Goal: Use online tool/utility: Utilize a website feature to perform a specific function

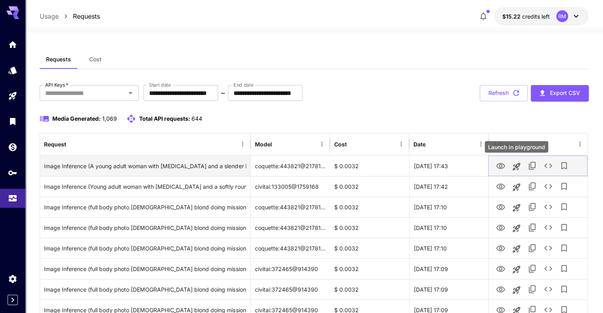
click at [515, 166] on icon "Launch in playground" at bounding box center [516, 167] width 8 height 8
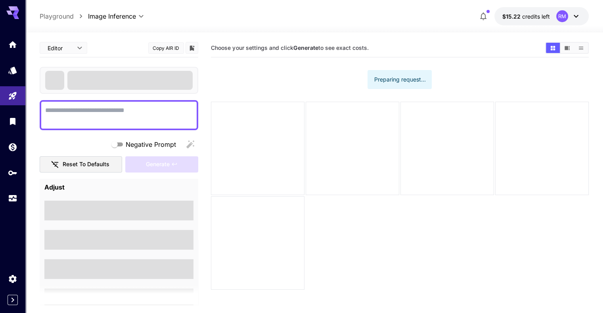
type textarea "**********"
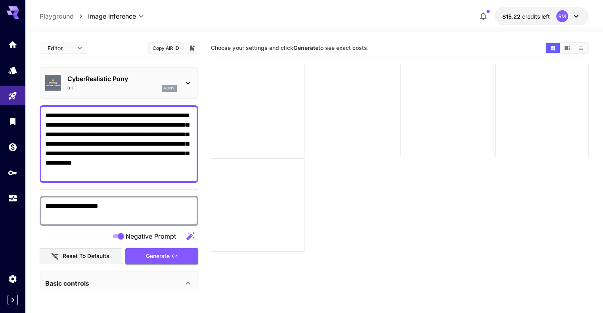
click at [133, 145] on textarea "**********" at bounding box center [118, 144] width 147 height 67
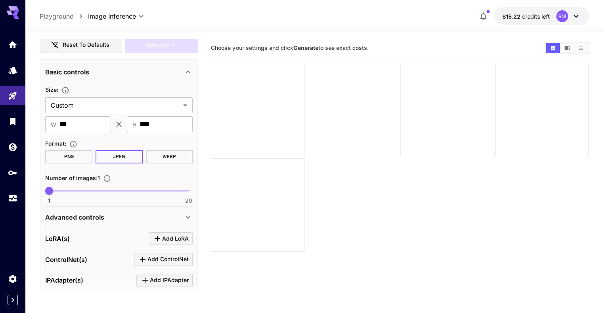
scroll to position [162, 0]
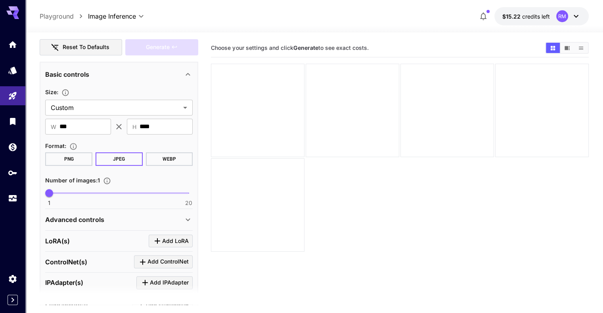
click at [160, 221] on div "Advanced controls" at bounding box center [114, 220] width 138 height 10
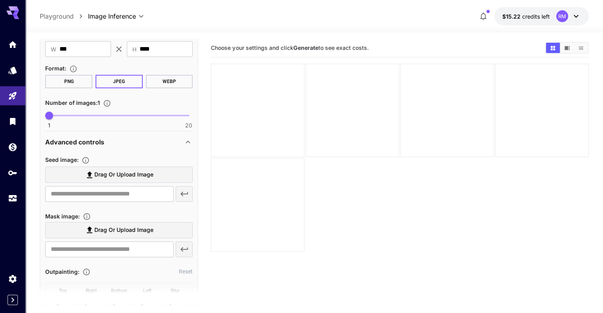
scroll to position [240, 0]
click at [122, 176] on span "Drag or upload image" at bounding box center [123, 174] width 59 height 10
click at [0, 0] on input "Drag or upload image" at bounding box center [0, 0] width 0 height 0
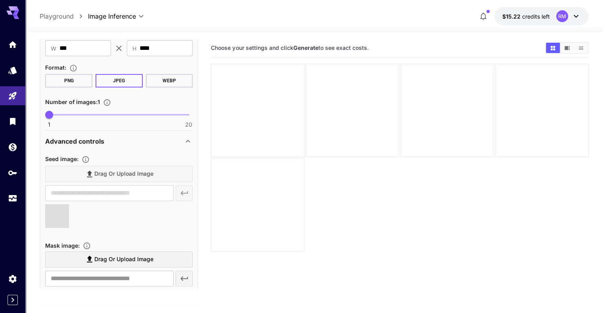
type input "**********"
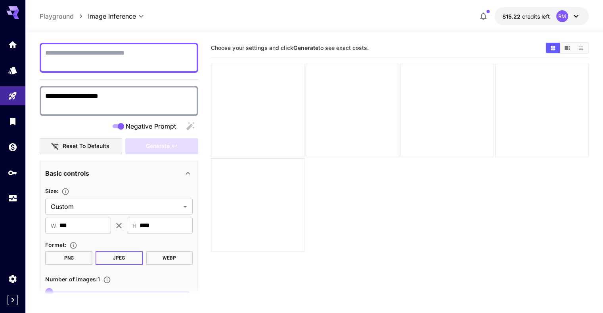
scroll to position [62, 0]
click at [120, 60] on textarea "Negative Prompt" at bounding box center [118, 58] width 147 height 19
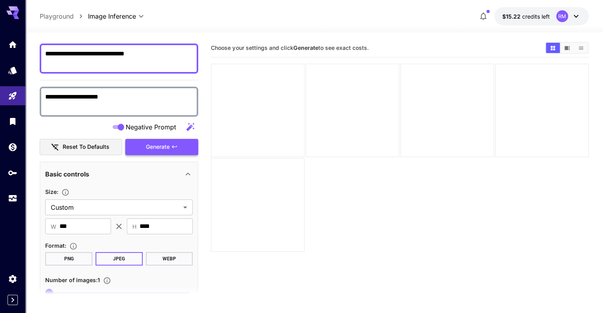
type textarea "**********"
click at [168, 147] on span "Generate" at bounding box center [158, 147] width 24 height 10
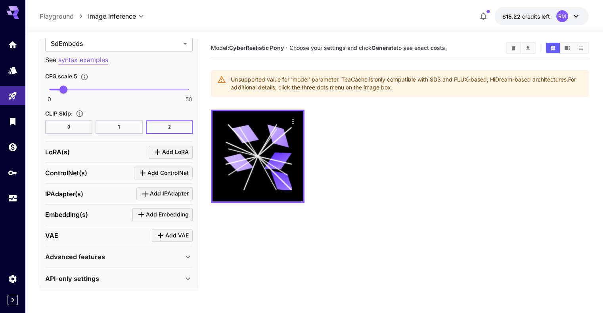
scroll to position [712, 0]
click at [121, 252] on div "Advanced features" at bounding box center [114, 257] width 138 height 10
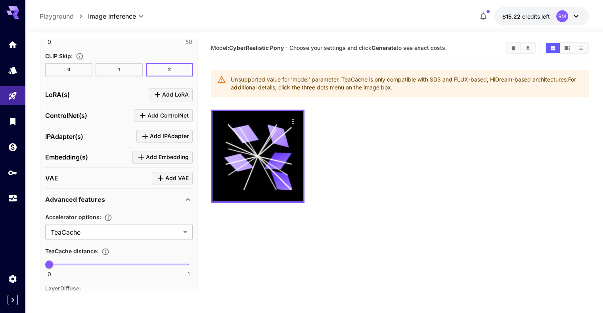
scroll to position [769, 0]
click at [131, 227] on body "**********" at bounding box center [301, 188] width 603 height 376
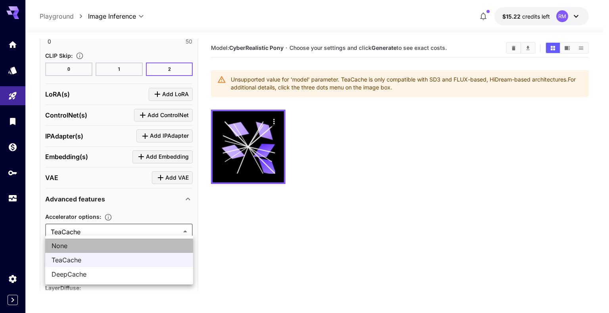
click at [110, 245] on span "None" at bounding box center [119, 246] width 135 height 10
type input "****"
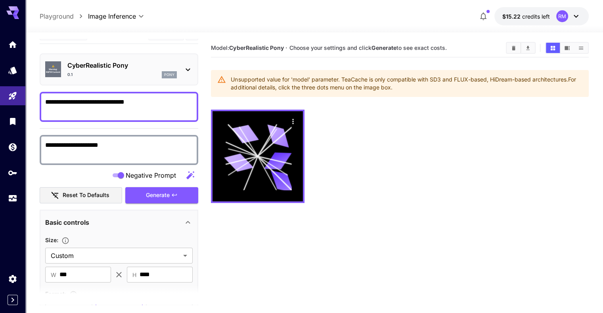
scroll to position [9, 0]
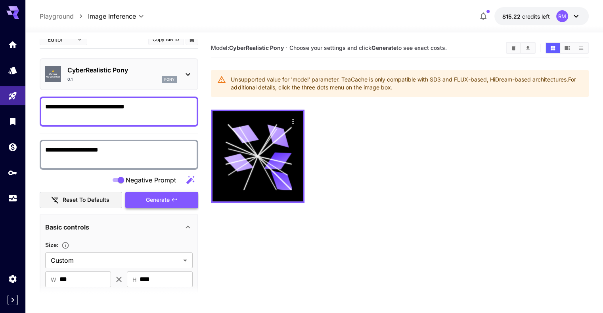
click at [173, 199] on icon "button" at bounding box center [174, 200] width 6 height 6
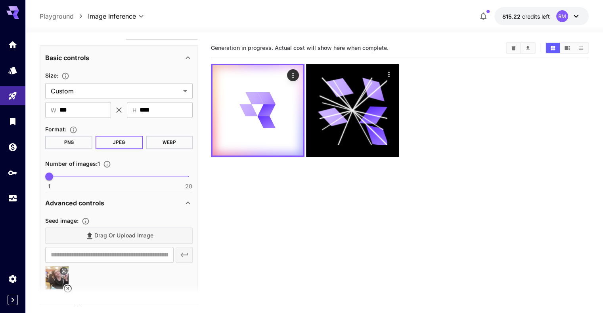
scroll to position [179, 0]
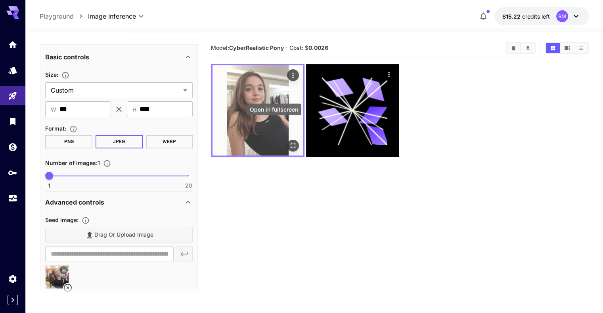
click at [289, 142] on icon "Open in fullscreen" at bounding box center [293, 146] width 8 height 8
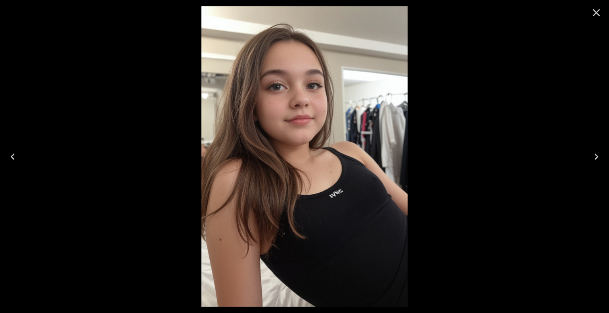
click at [599, 14] on icon "Close" at bounding box center [596, 12] width 13 height 13
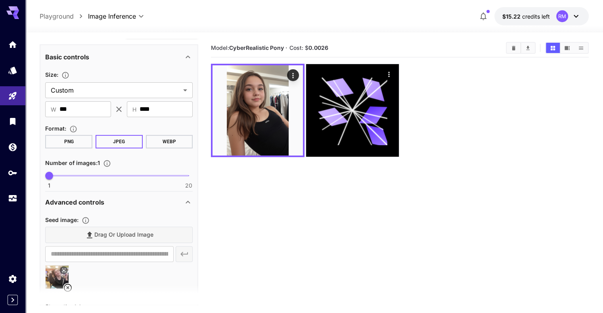
click at [57, 272] on img at bounding box center [57, 277] width 23 height 23
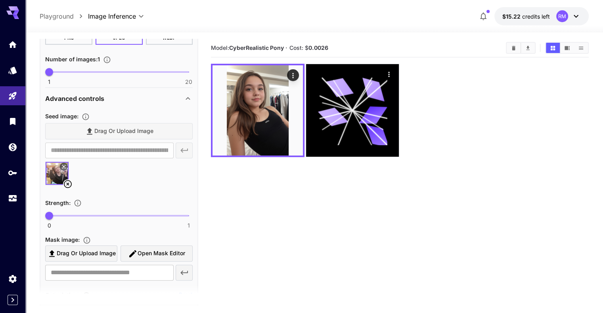
scroll to position [285, 0]
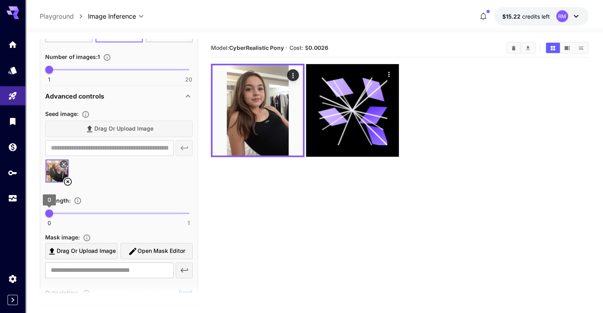
drag, startPoint x: 52, startPoint y: 211, endPoint x: 69, endPoint y: 209, distance: 17.2
click at [59, 209] on span "0 1 0" at bounding box center [118, 214] width 139 height 12
click at [104, 210] on span "0 1 0.39" at bounding box center [118, 214] width 139 height 12
type input "*"
drag, startPoint x: 104, startPoint y: 210, endPoint x: 218, endPoint y: 204, distance: 114.7
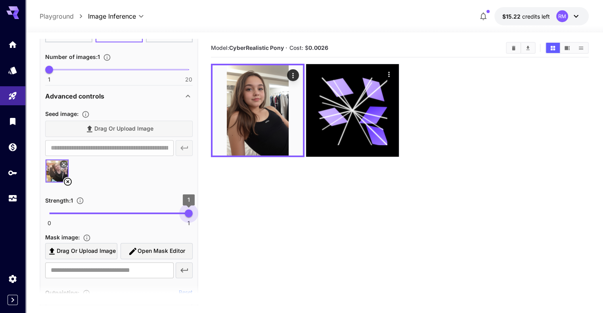
click at [218, 204] on main "**********" at bounding box center [314, 199] width 548 height 320
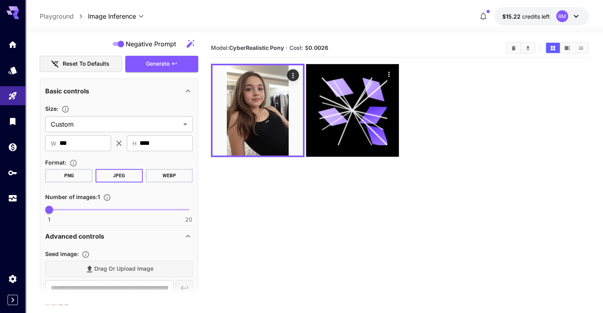
scroll to position [142, 0]
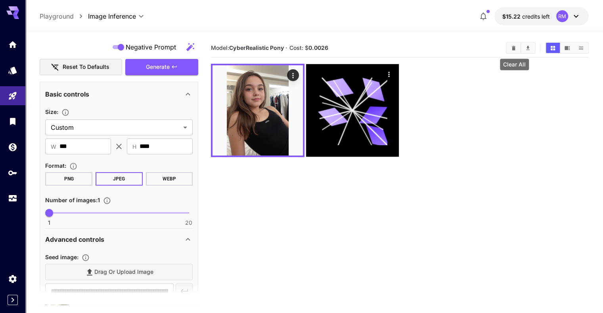
click at [512, 52] on button "Clear All" at bounding box center [513, 48] width 14 height 10
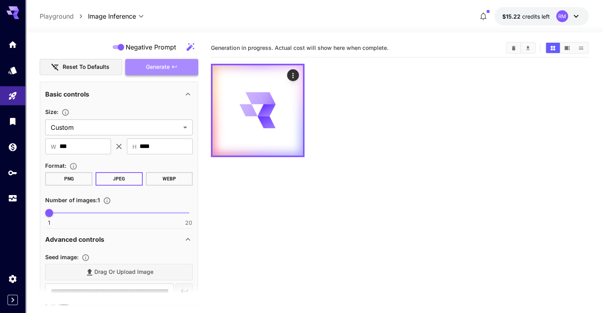
click at [192, 67] on button "Generate" at bounding box center [161, 67] width 73 height 16
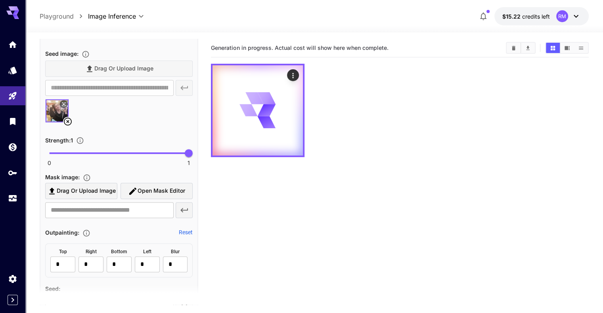
scroll to position [346, 0]
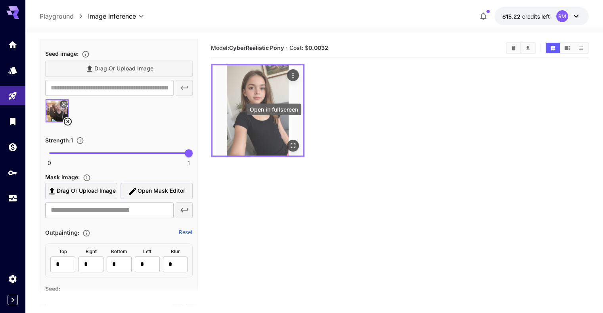
click at [289, 142] on icon "Open in fullscreen" at bounding box center [293, 146] width 8 height 8
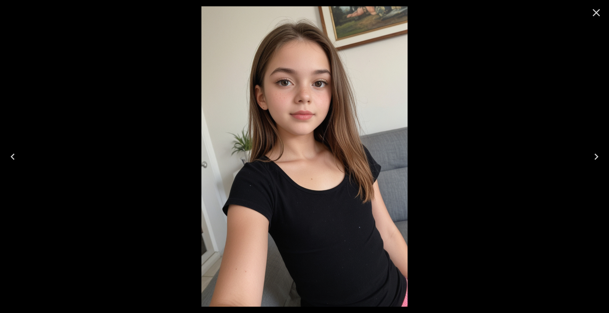
click at [602, 17] on button "Close" at bounding box center [595, 12] width 19 height 19
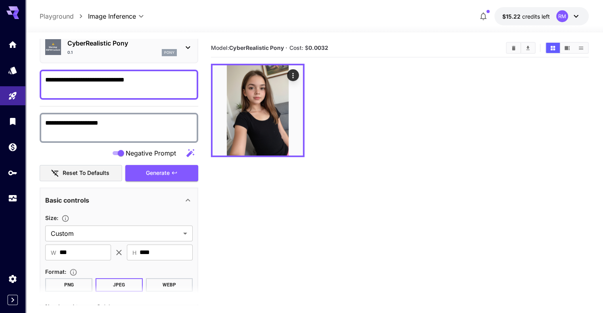
scroll to position [0, 0]
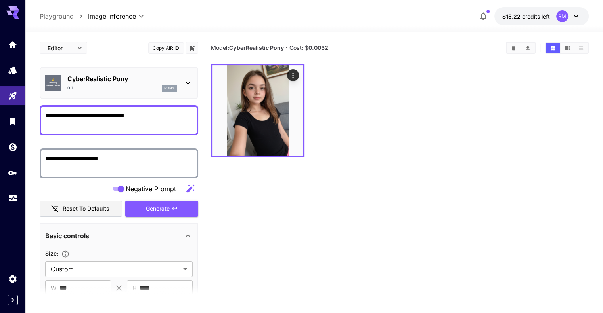
click at [56, 111] on textarea "**********" at bounding box center [118, 120] width 147 height 19
type textarea "**********"
click at [517, 50] on button "Clear All" at bounding box center [513, 48] width 14 height 10
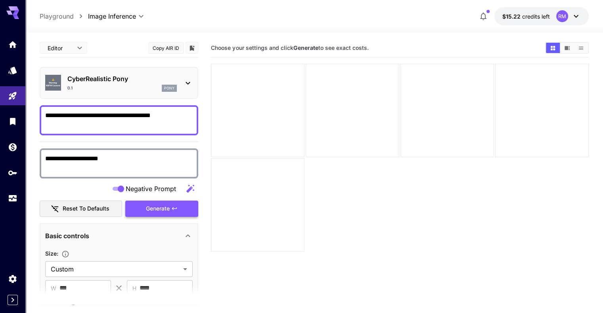
click at [181, 206] on button "Generate" at bounding box center [161, 209] width 73 height 16
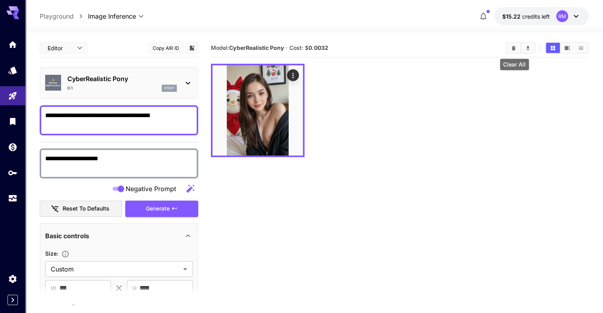
click at [517, 46] on button "Clear All" at bounding box center [513, 48] width 14 height 10
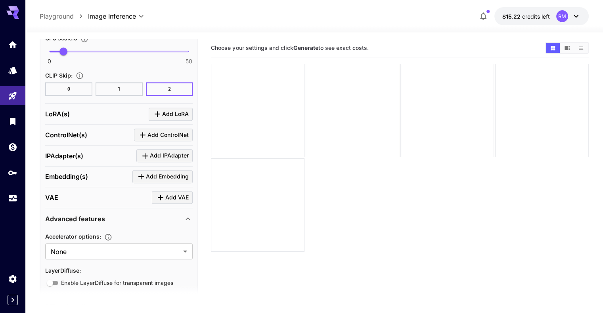
scroll to position [777, 0]
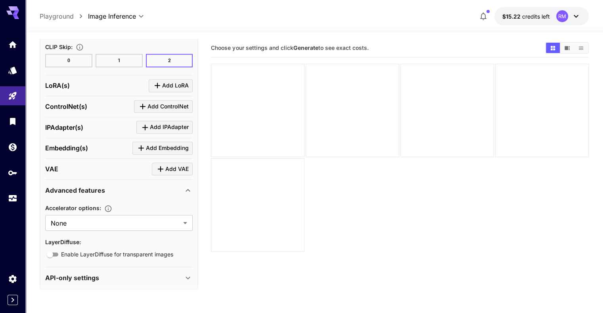
click at [176, 167] on span "Add VAE" at bounding box center [176, 169] width 23 height 10
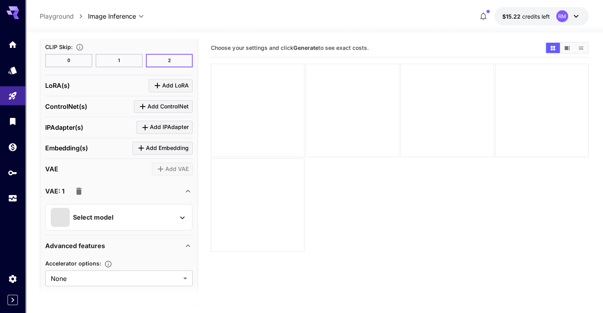
click at [137, 216] on div "Select model" at bounding box center [113, 217] width 124 height 19
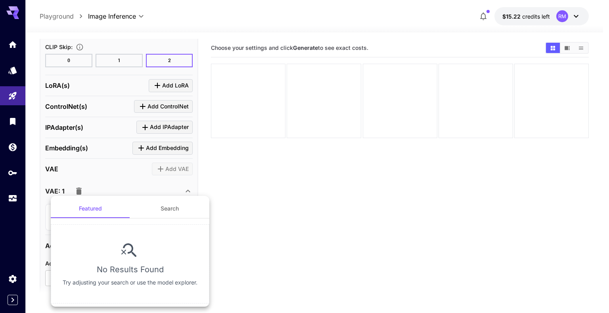
click at [172, 177] on div at bounding box center [304, 156] width 609 height 313
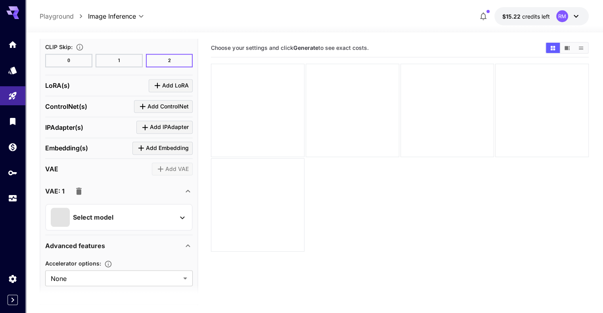
click at [78, 188] on icon "button" at bounding box center [79, 191] width 6 height 7
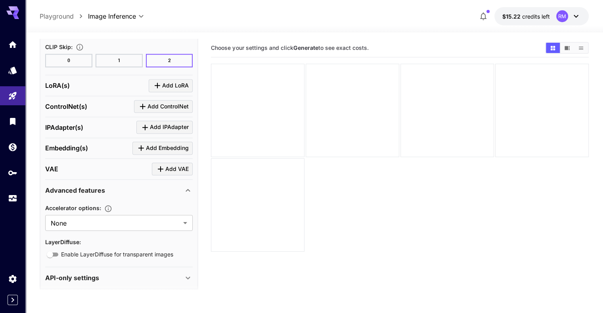
click at [136, 273] on div "API-only settings" at bounding box center [114, 278] width 138 height 10
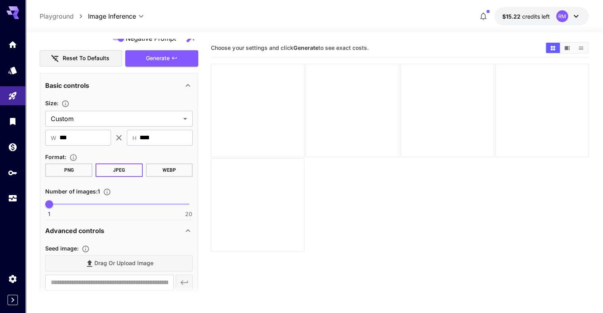
scroll to position [149, 0]
